Goal: Information Seeking & Learning: Learn about a topic

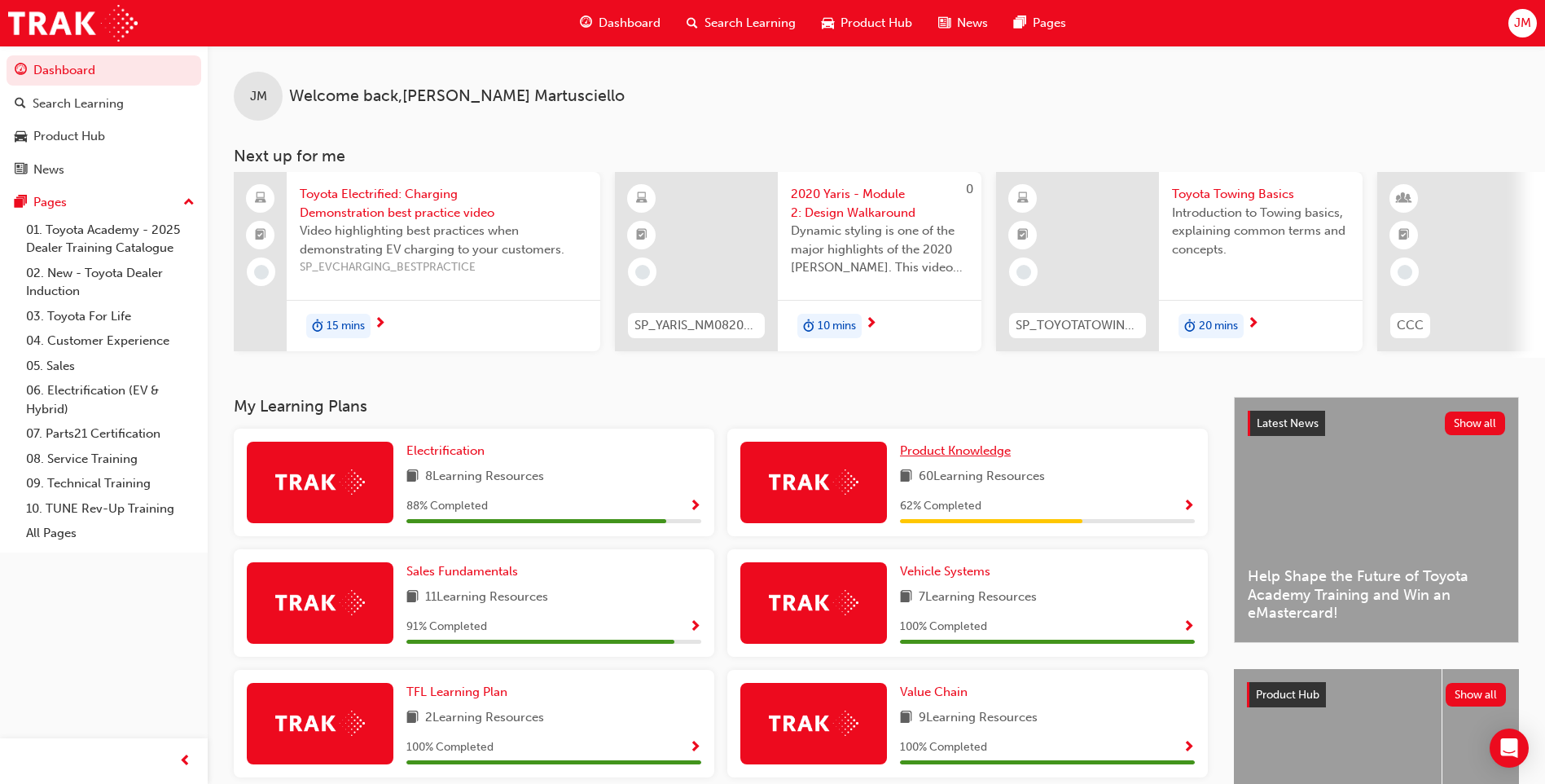
click at [970, 458] on span "Product Knowledge" at bounding box center [955, 451] width 111 height 15
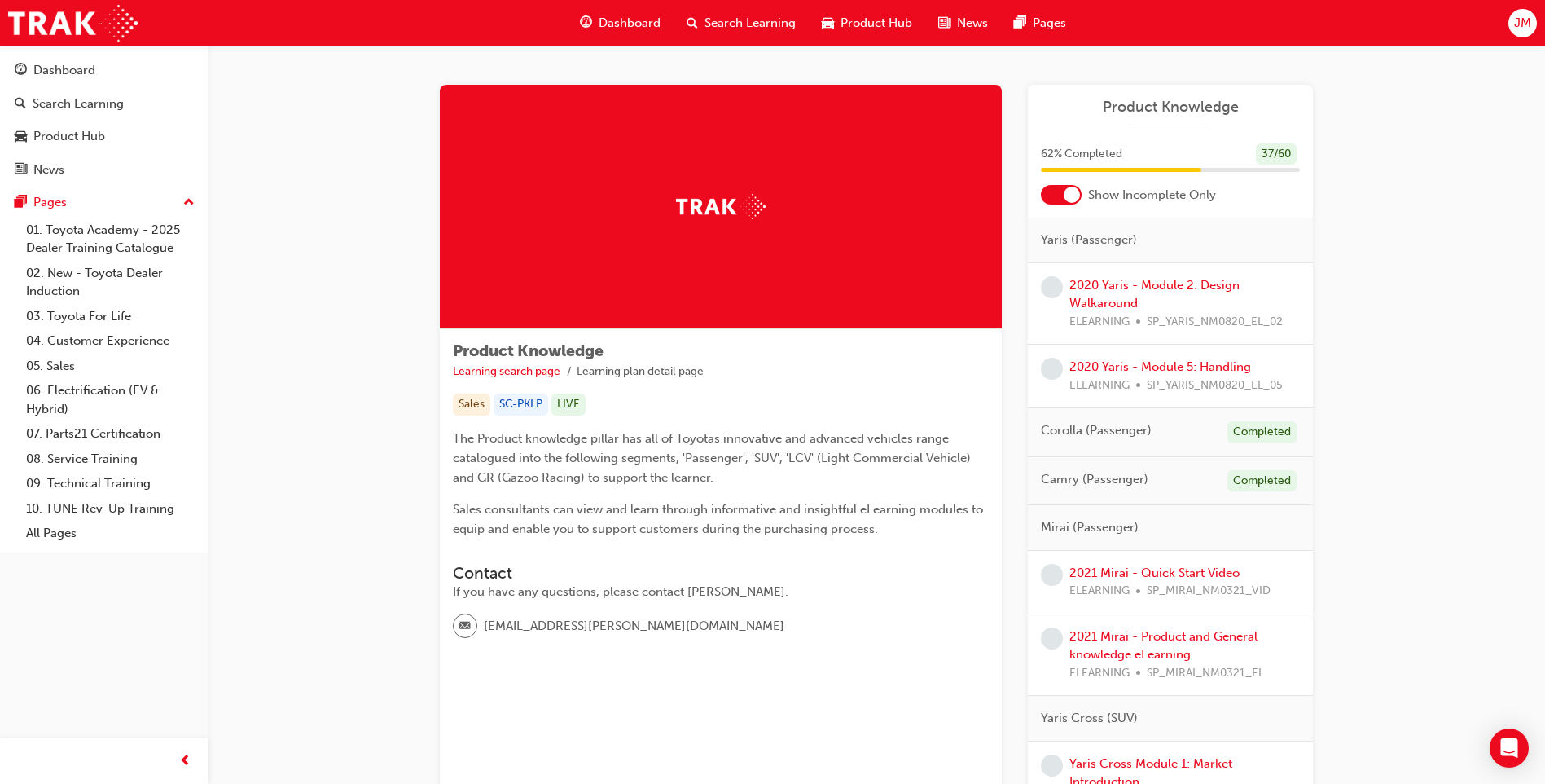
click at [752, 28] on span "Search Learning" at bounding box center [750, 23] width 91 height 19
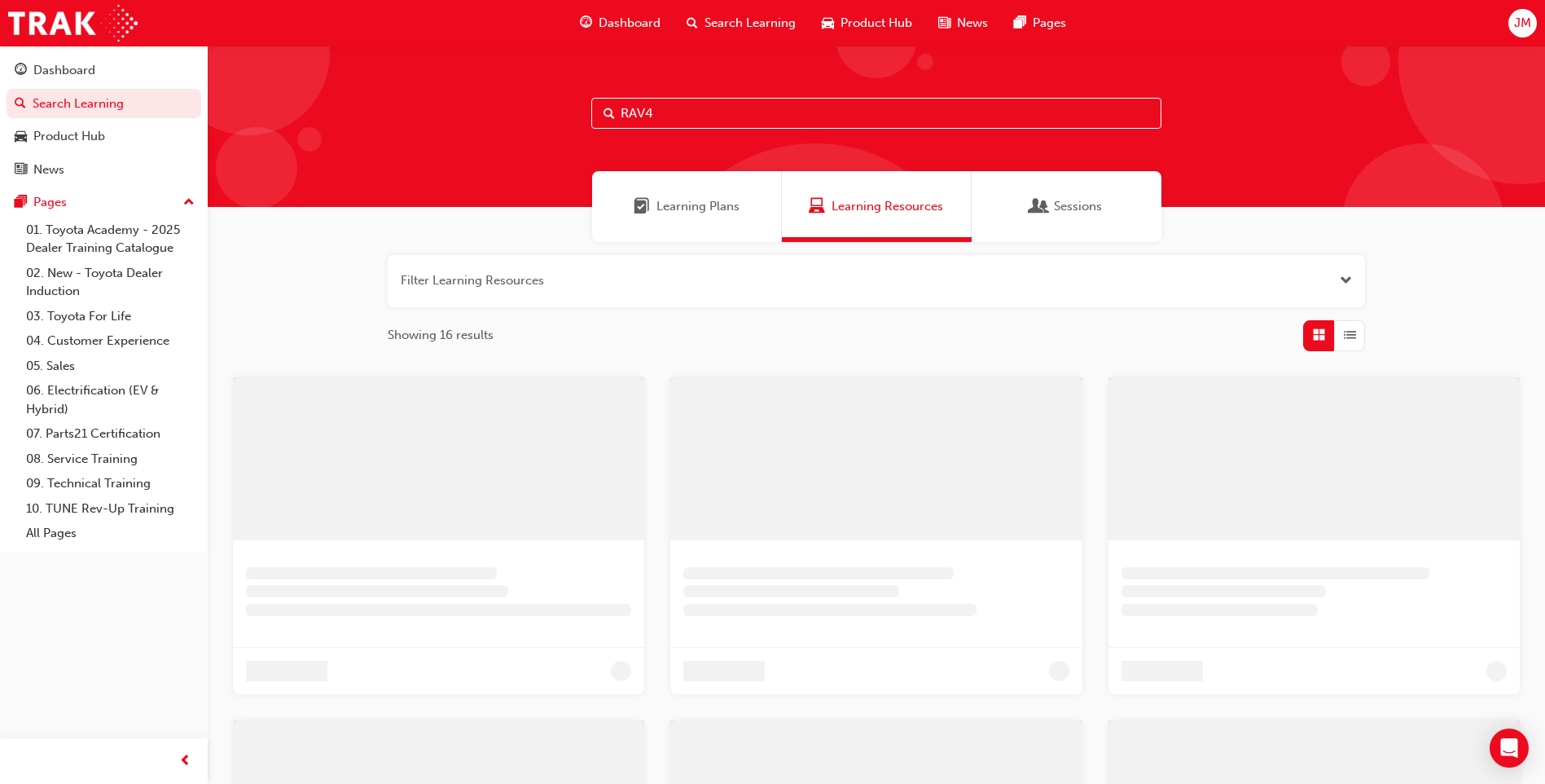
click at [656, 119] on input "RAV4" at bounding box center [876, 114] width 570 height 31
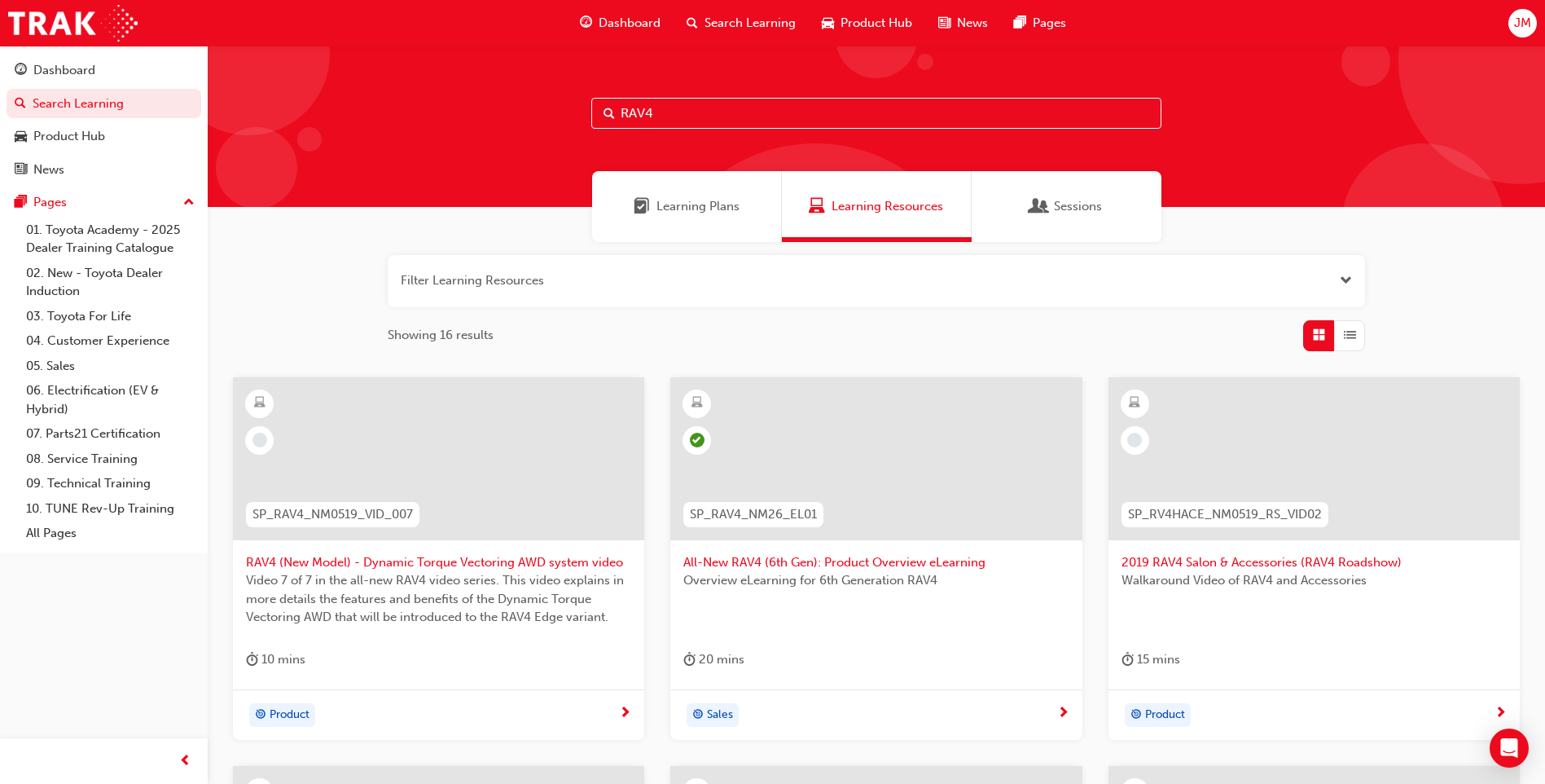
click at [837, 416] on div at bounding box center [876, 458] width 411 height 163
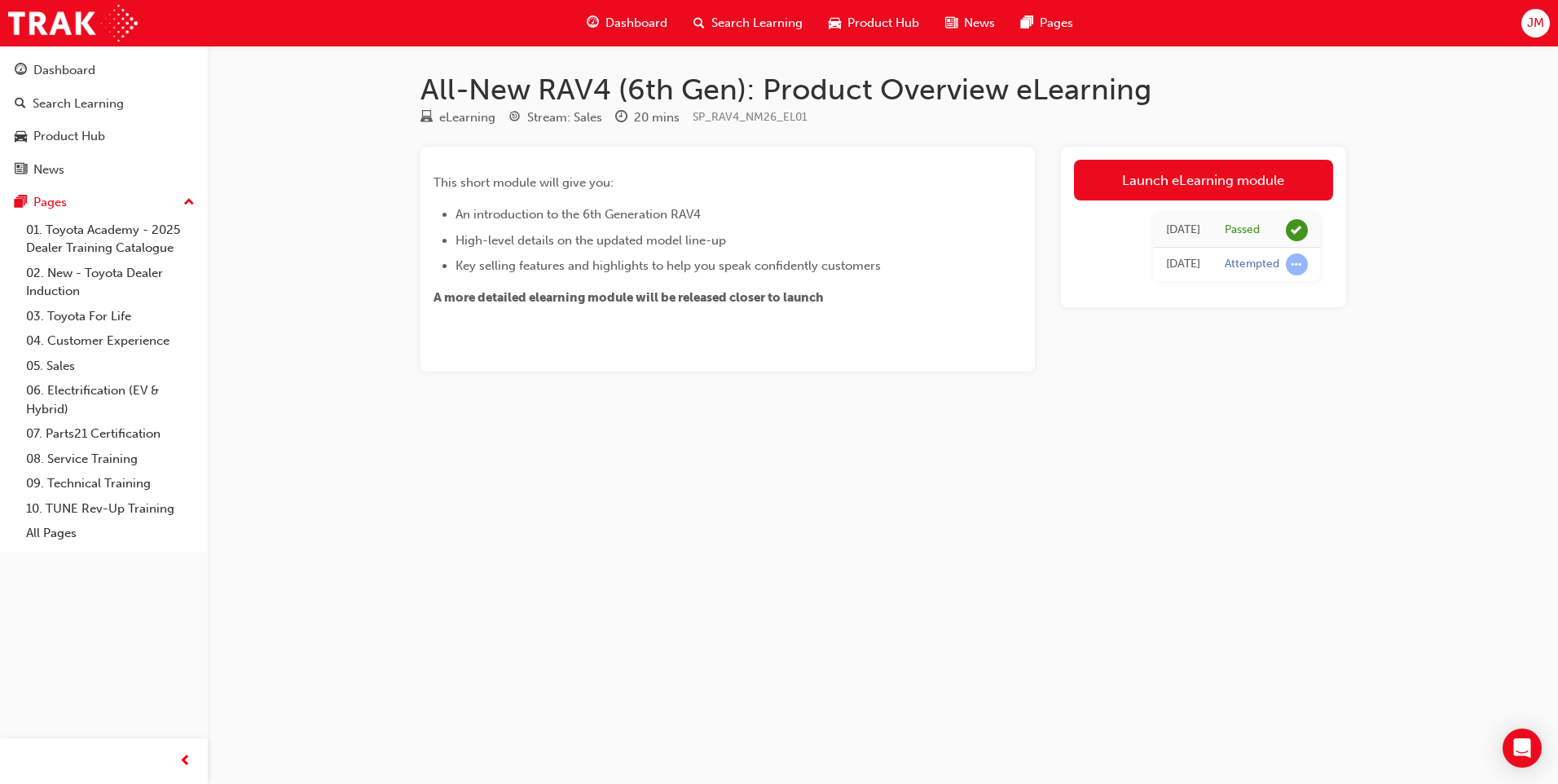
click at [1195, 187] on link "Launch eLearning module" at bounding box center [1203, 180] width 259 height 41
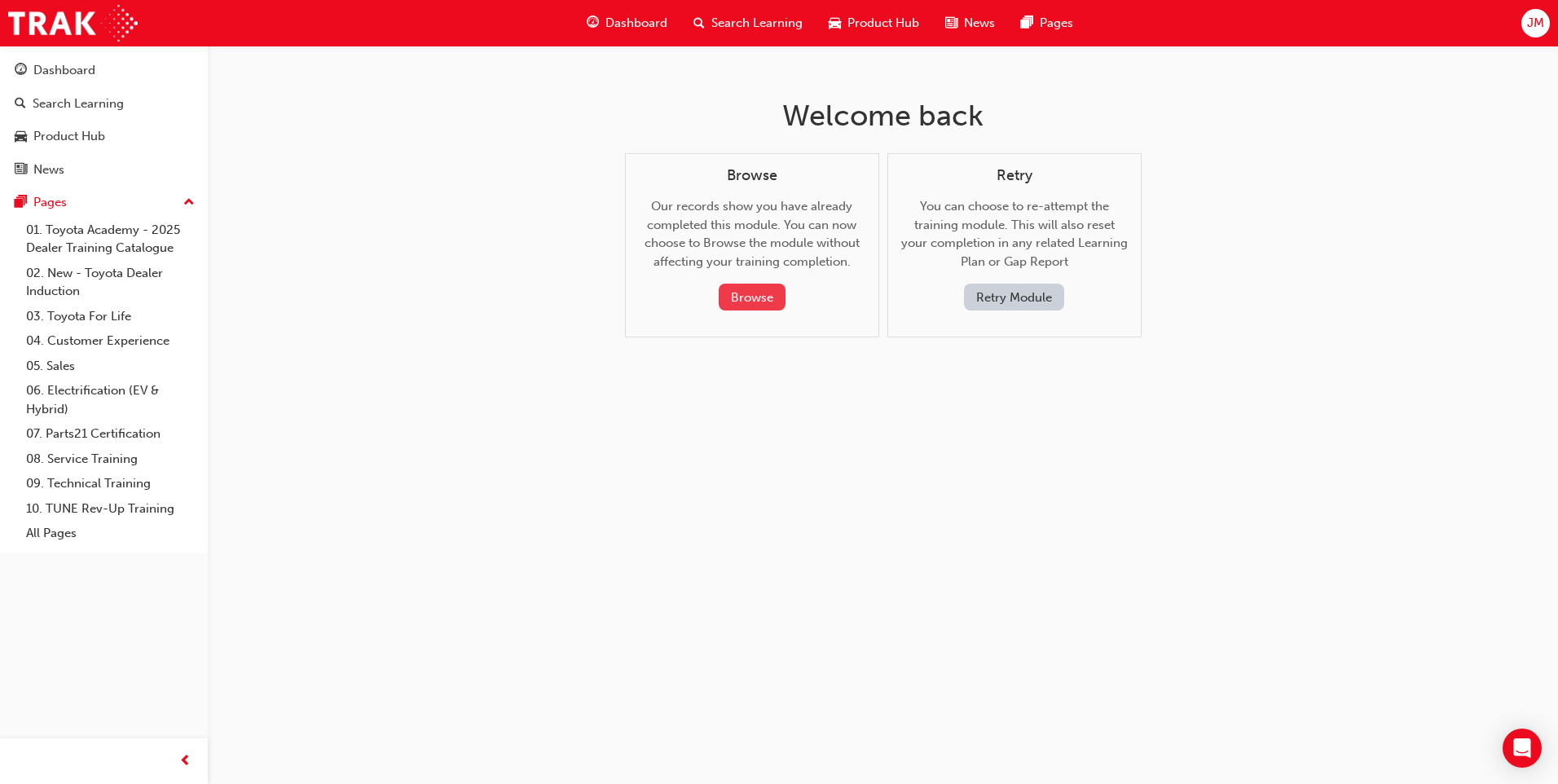
click at [732, 302] on button "Browse" at bounding box center [751, 297] width 67 height 27
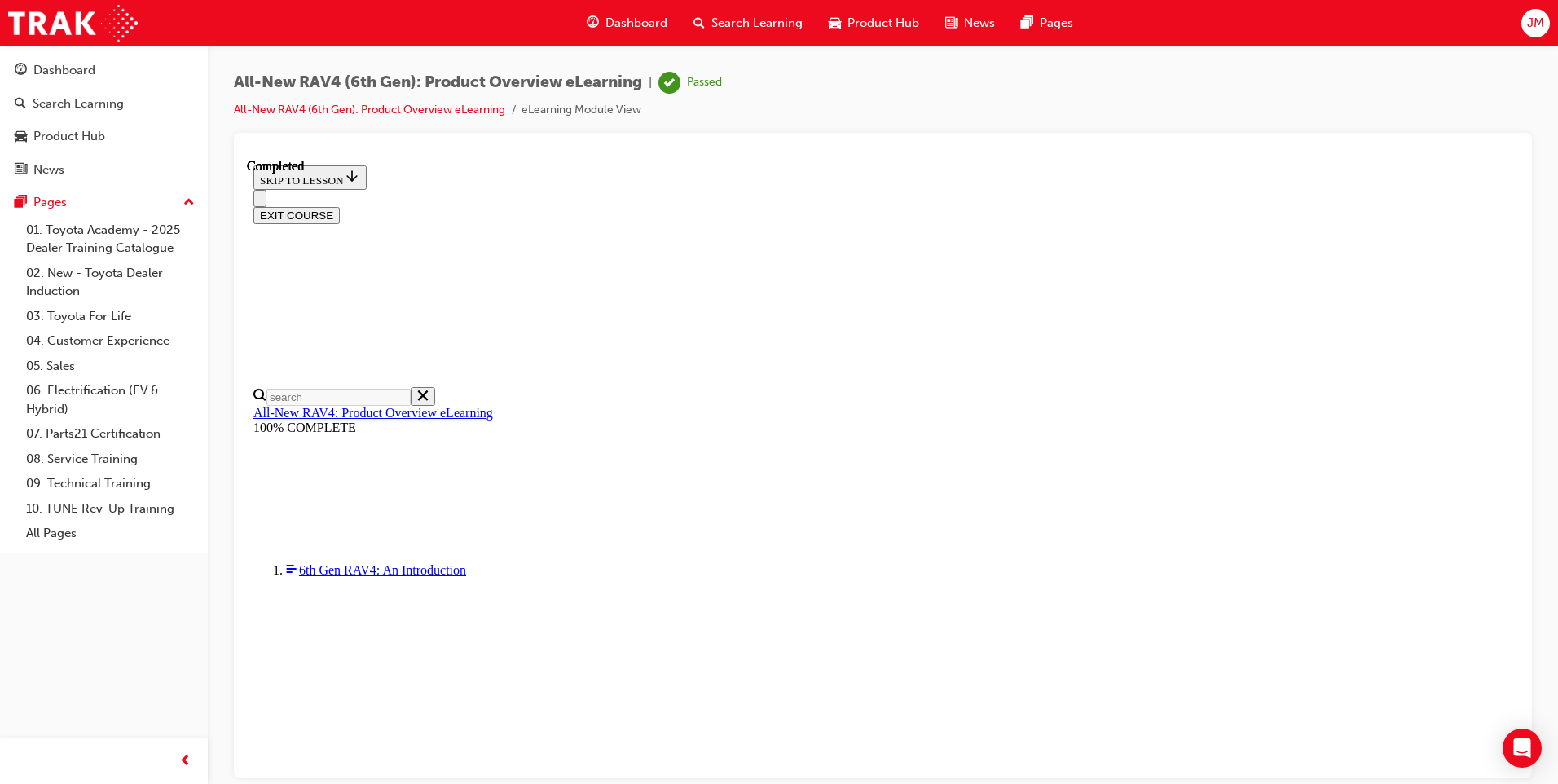
scroll to position [277, 0]
drag, startPoint x: 732, startPoint y: 401, endPoint x: 772, endPoint y: 254, distance: 152.3
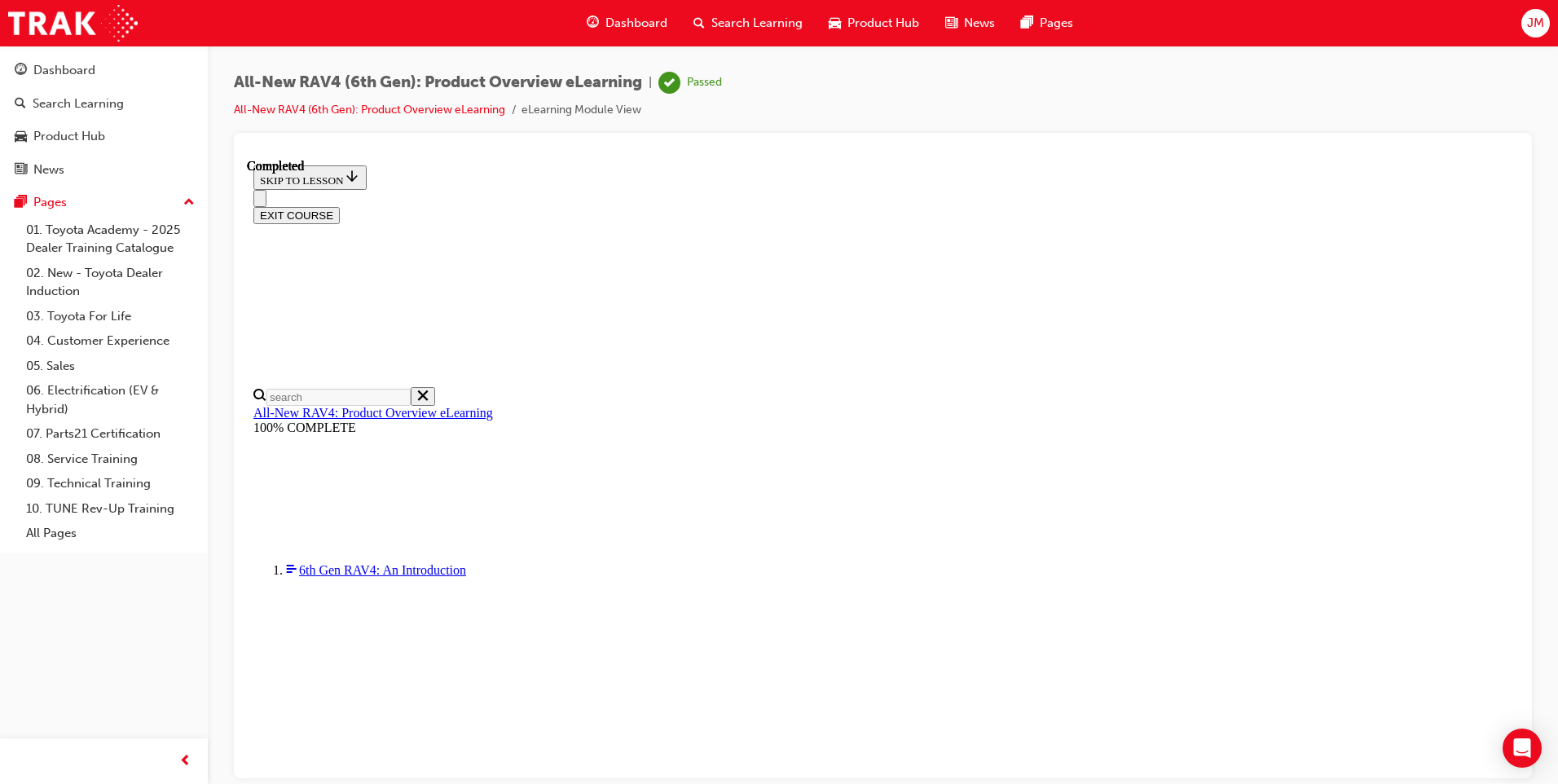
drag, startPoint x: 734, startPoint y: 256, endPoint x: 788, endPoint y: 260, distance: 54.1
drag, startPoint x: 788, startPoint y: 260, endPoint x: 798, endPoint y: 263, distance: 10.4
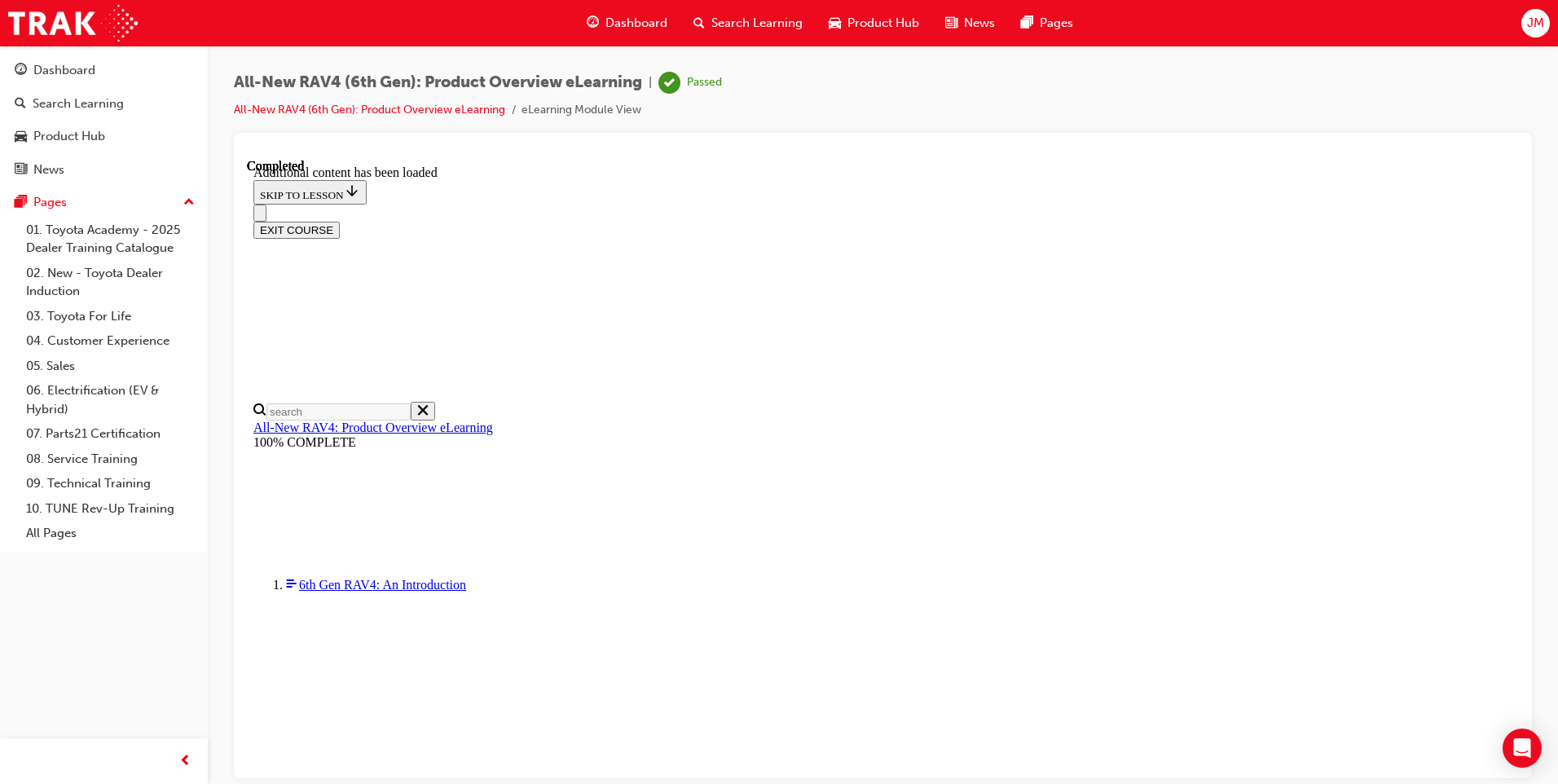
scroll to position [464, 0]
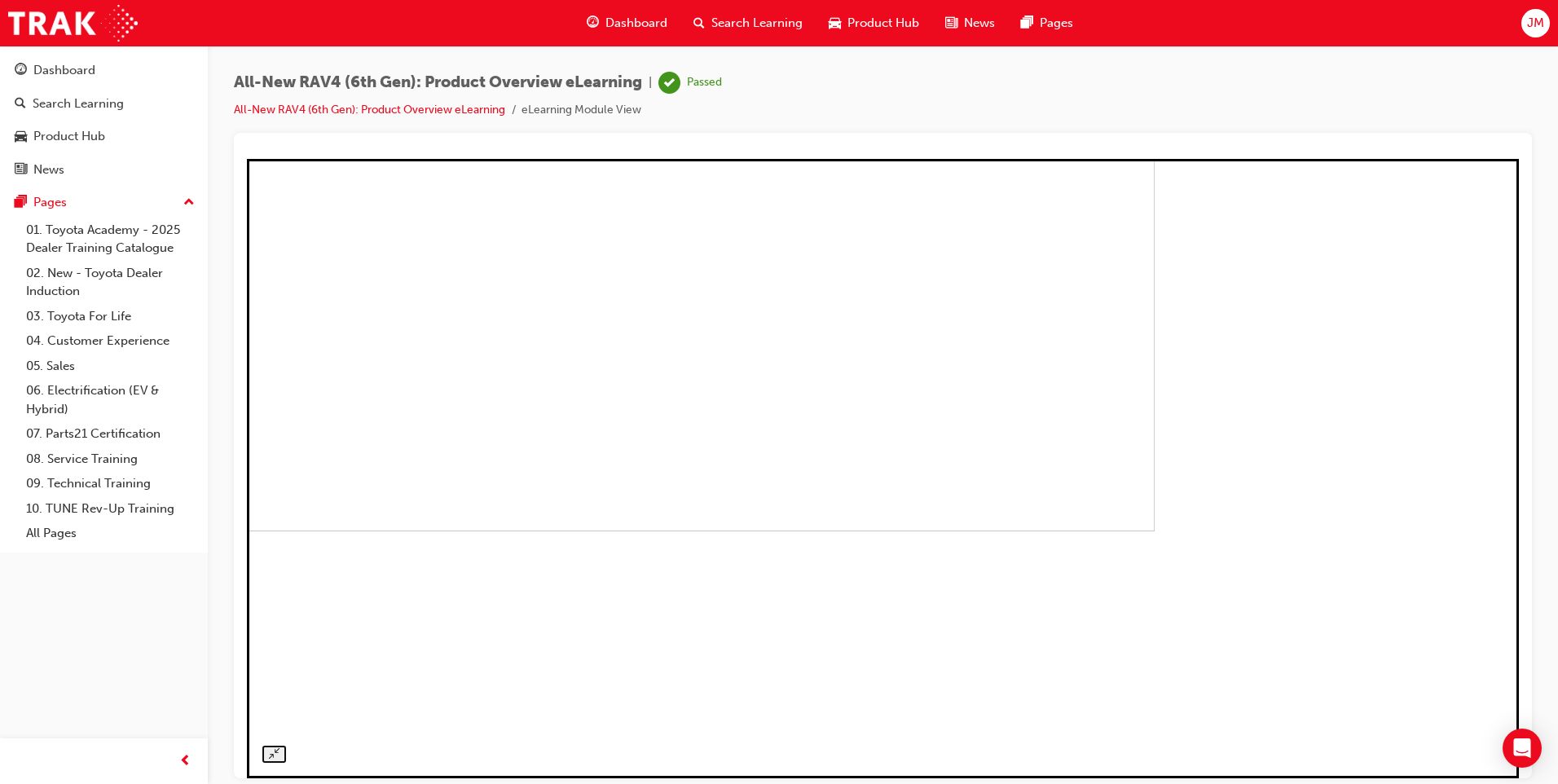
click at [700, 531] on img at bounding box center [528, 220] width 1252 height 619
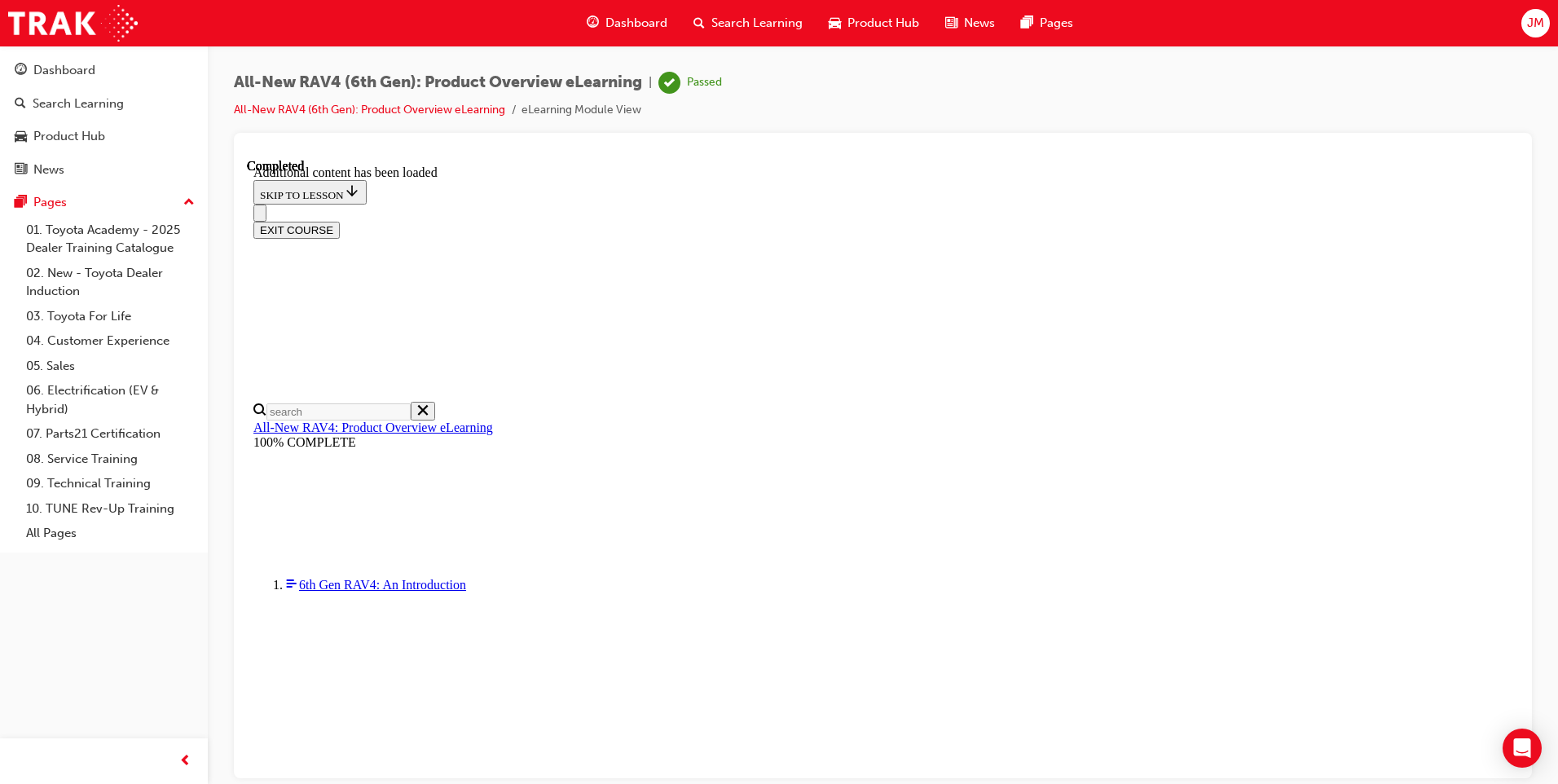
scroll to position [545, 0]
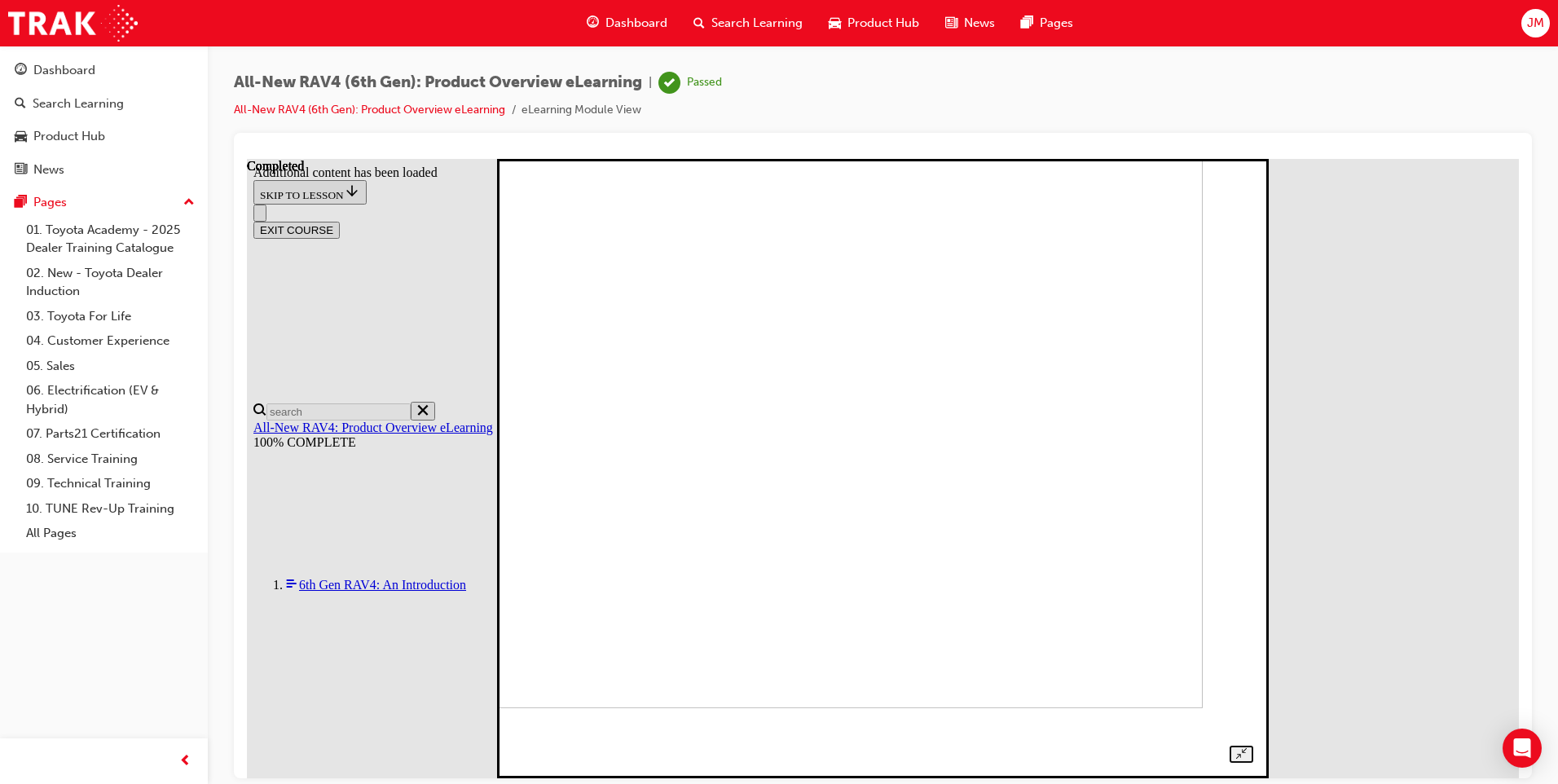
click at [735, 531] on img at bounding box center [844, 397] width 716 height 619
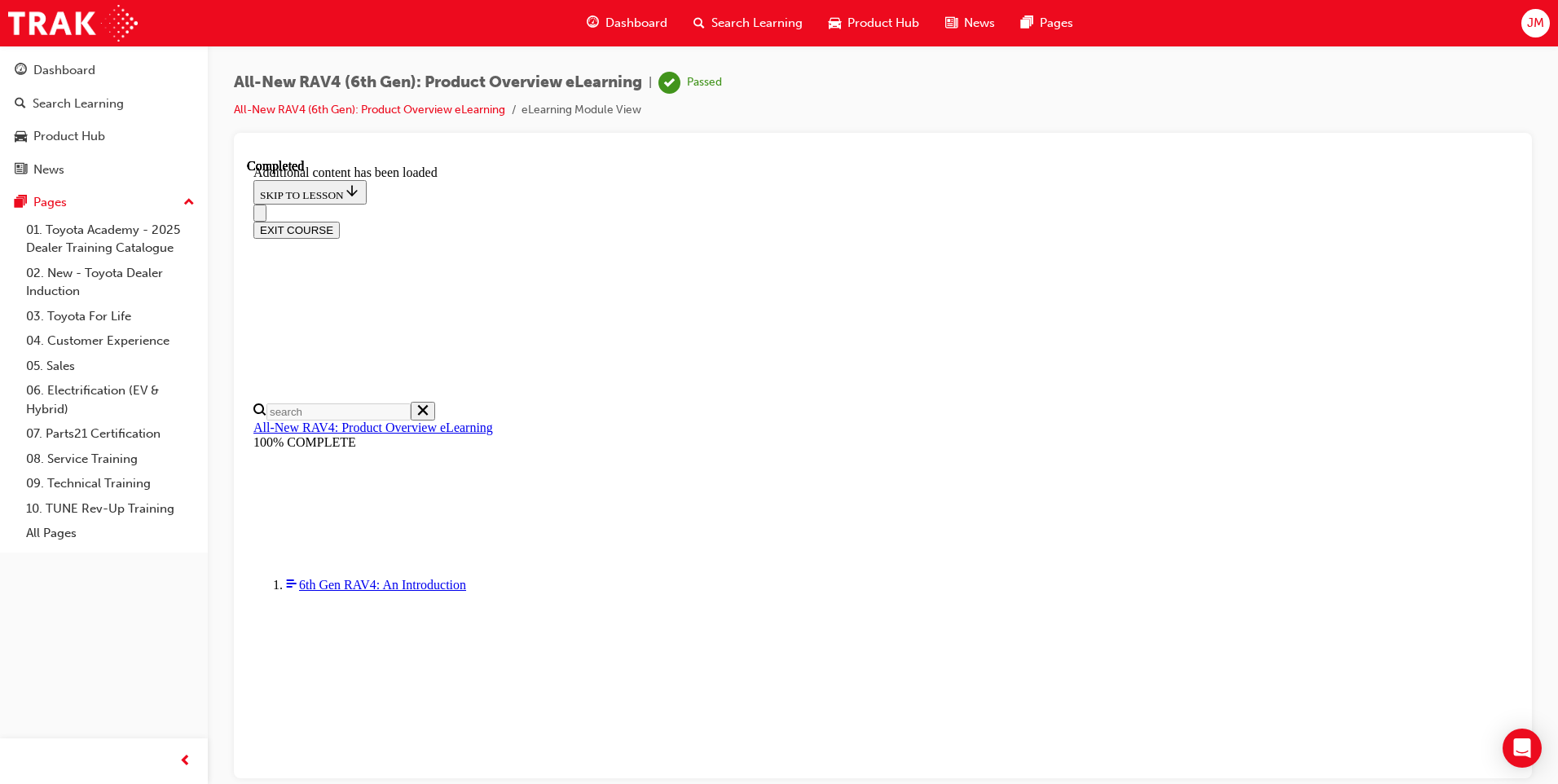
scroll to position [1466, 0]
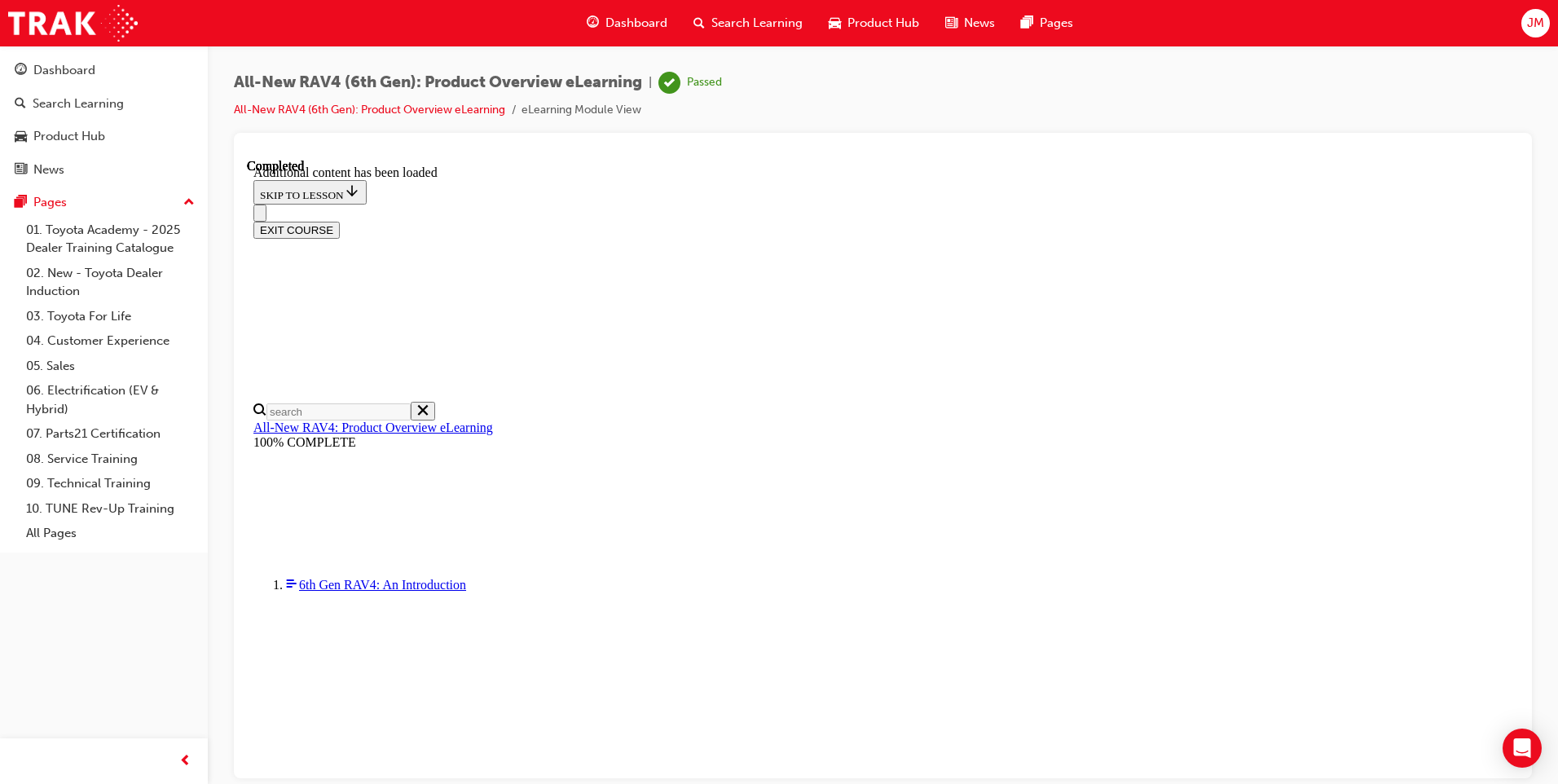
scroll to position [2321, 0]
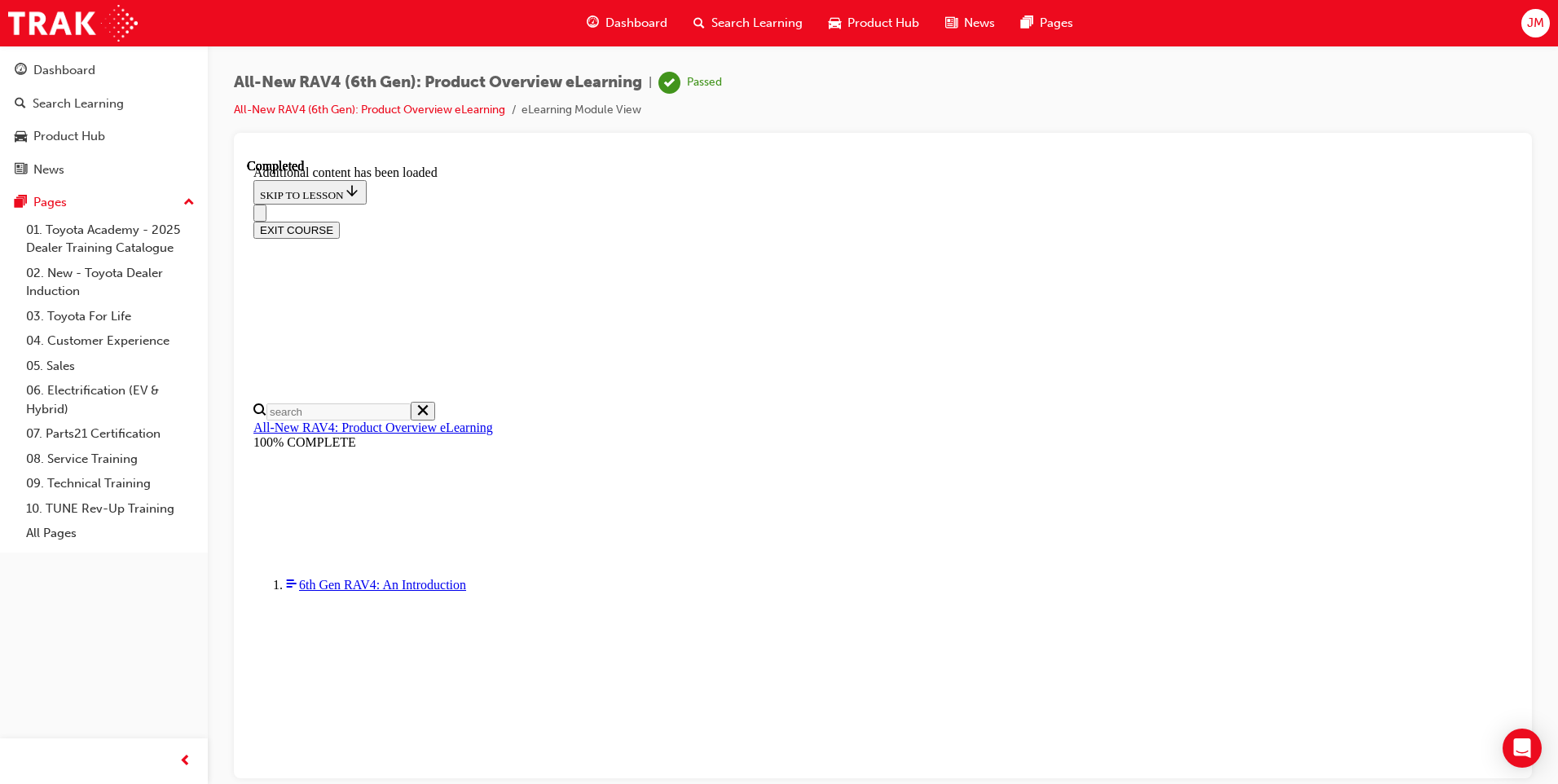
scroll to position [1442, 0]
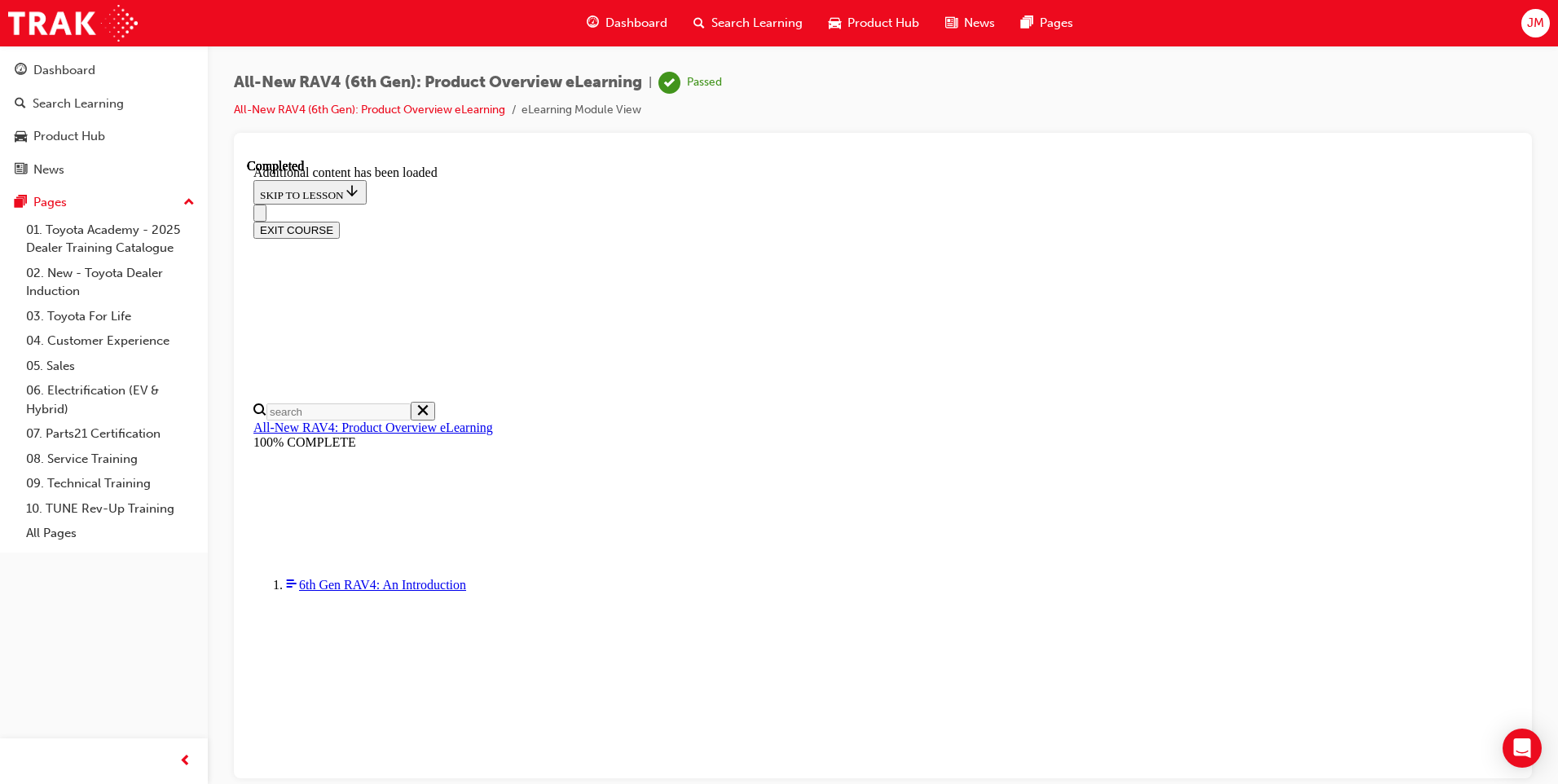
scroll to position [2324, 0]
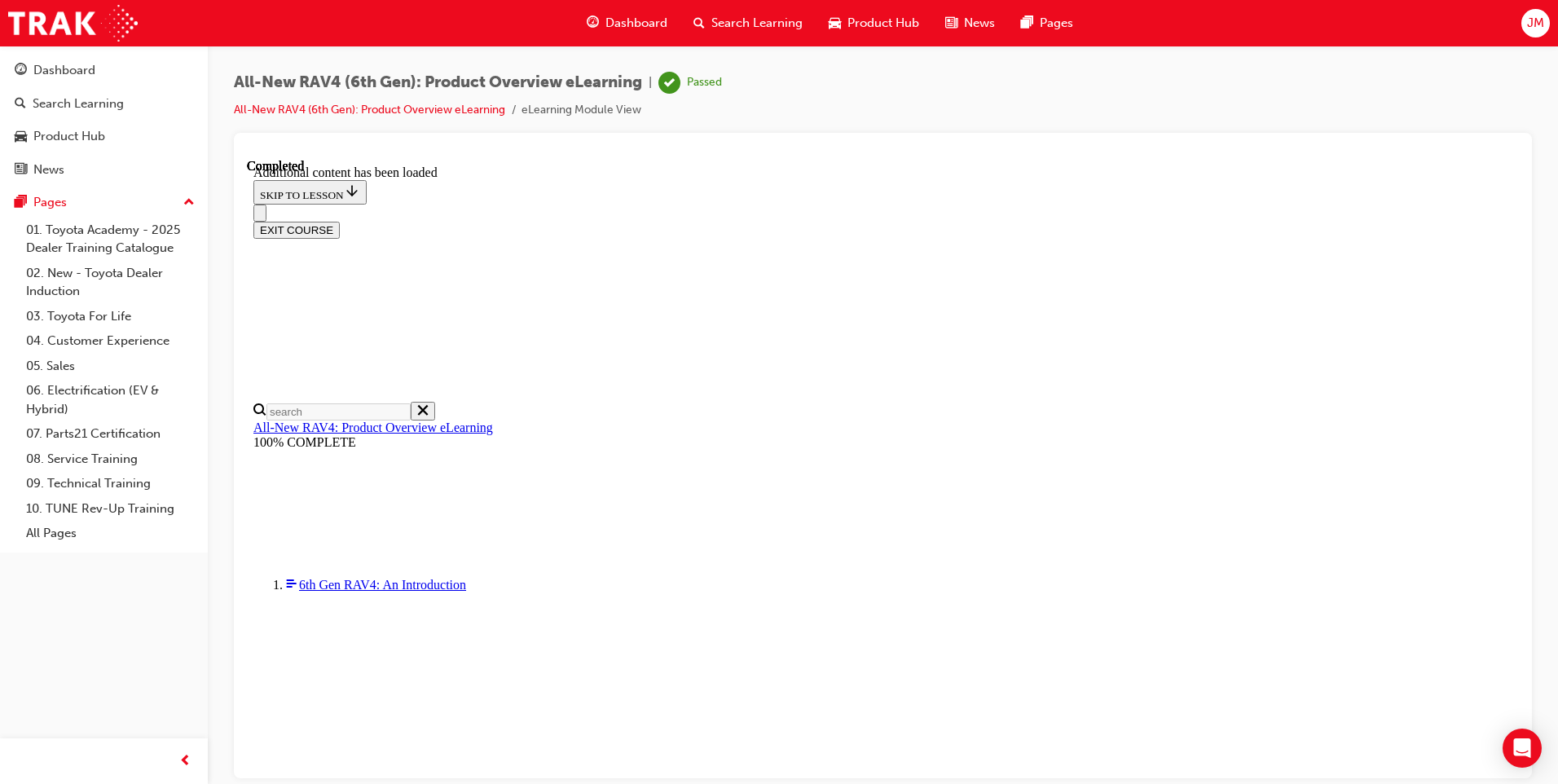
drag, startPoint x: 1114, startPoint y: 257, endPoint x: 1126, endPoint y: 255, distance: 12.2
